Goal: Task Accomplishment & Management: Manage account settings

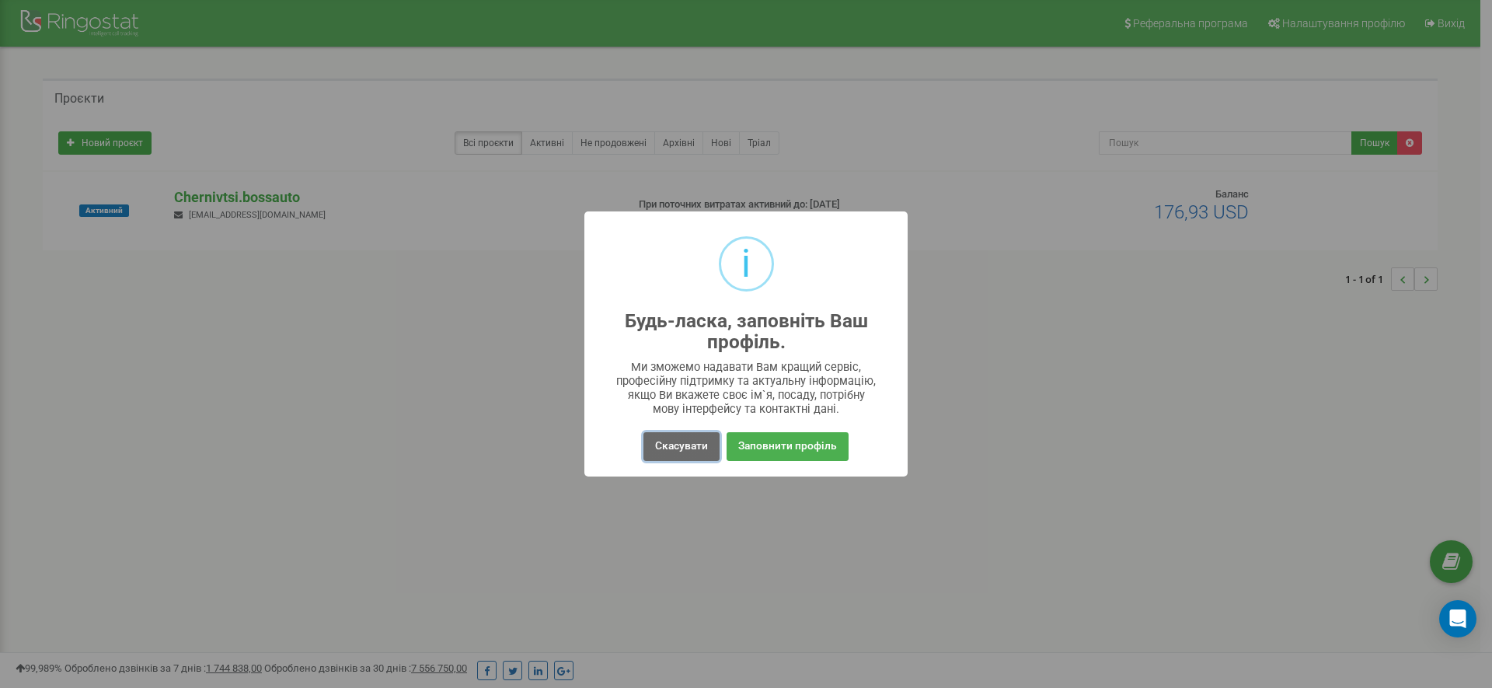
click at [695, 447] on button "Скасувати" at bounding box center [681, 446] width 76 height 29
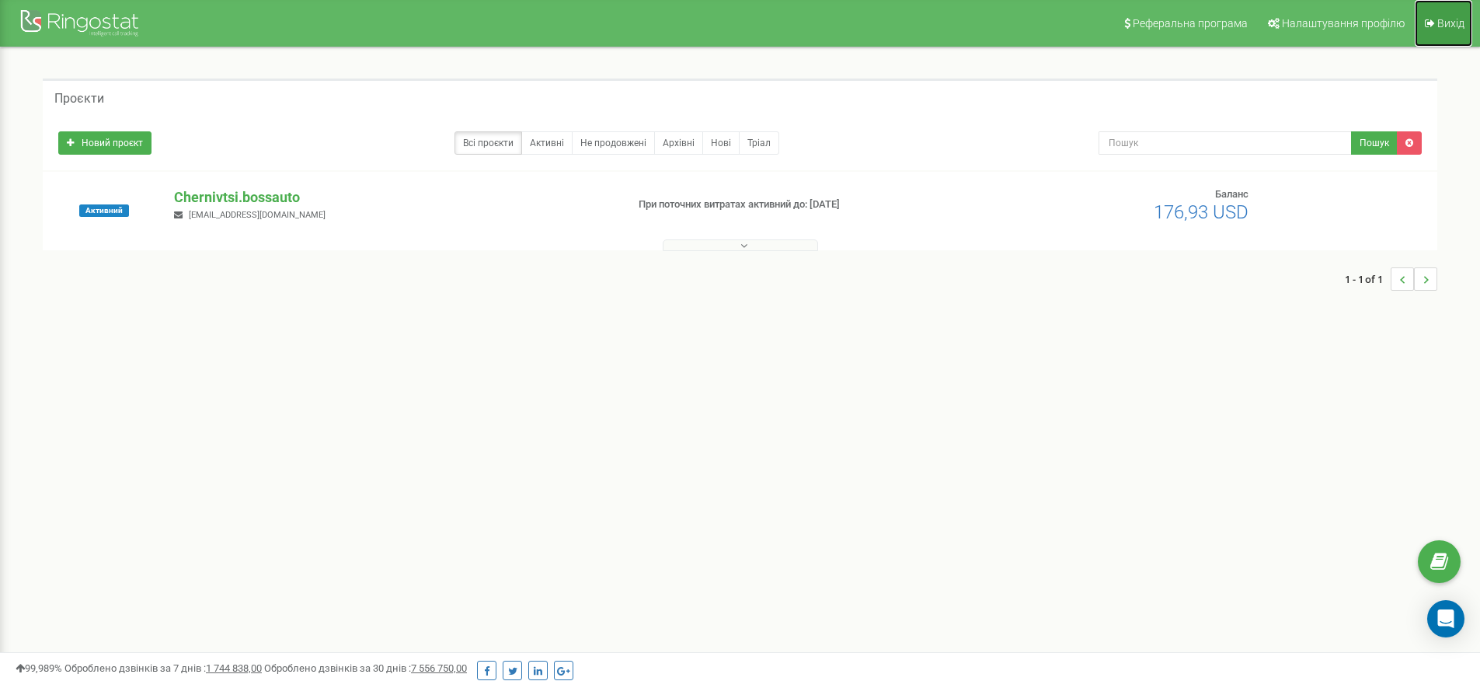
click at [1436, 18] on link "Вихід" at bounding box center [1443, 23] width 57 height 47
